Goal: Transaction & Acquisition: Download file/media

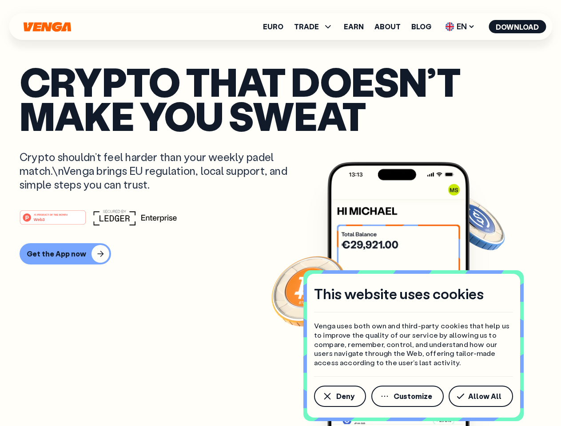
click at [280, 213] on div "#1 PRODUCT OF THE MONTH Web3" at bounding box center [281, 218] width 522 height 16
click at [339, 396] on span "Deny" at bounding box center [345, 396] width 18 height 7
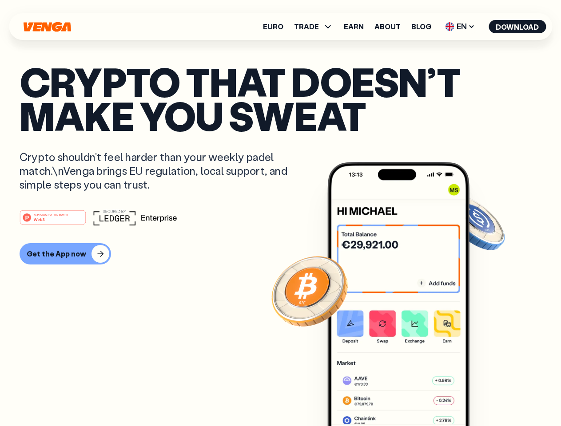
click at [408, 396] on img at bounding box center [398, 310] width 142 height 297
click at [482, 396] on article "Crypto that doesn’t make you sweat Crypto shouldn’t feel harder than your weekl…" at bounding box center [281, 230] width 522 height 333
click at [316, 27] on span "TRADE" at bounding box center [306, 26] width 25 height 7
click at [460, 27] on span "EN" at bounding box center [460, 27] width 36 height 14
click at [517, 27] on button "Download" at bounding box center [516, 26] width 57 height 13
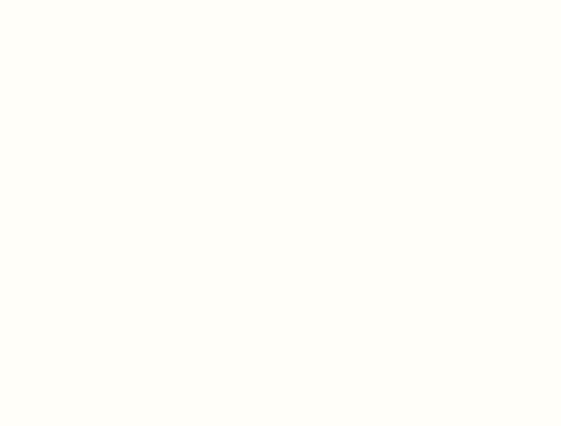
click at [64, 0] on html "This website uses cookies Venga uses both own and third-party cookies that help…" at bounding box center [280, 0] width 561 height 0
click at [54, 0] on html "This website uses cookies Venga uses both own and third-party cookies that help…" at bounding box center [280, 0] width 561 height 0
